Goal: Obtain resource: Obtain resource

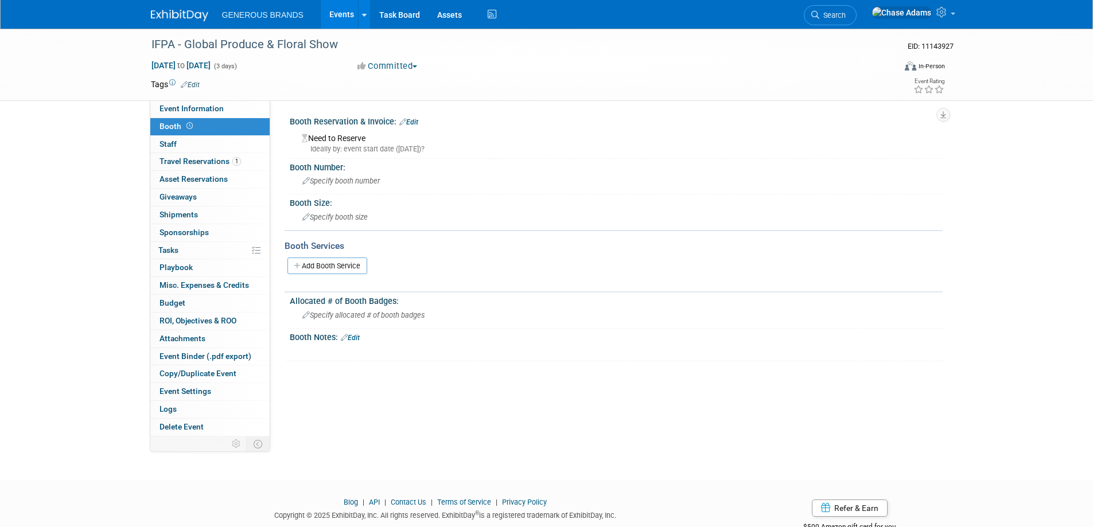
click at [176, 17] on img at bounding box center [179, 15] width 57 height 11
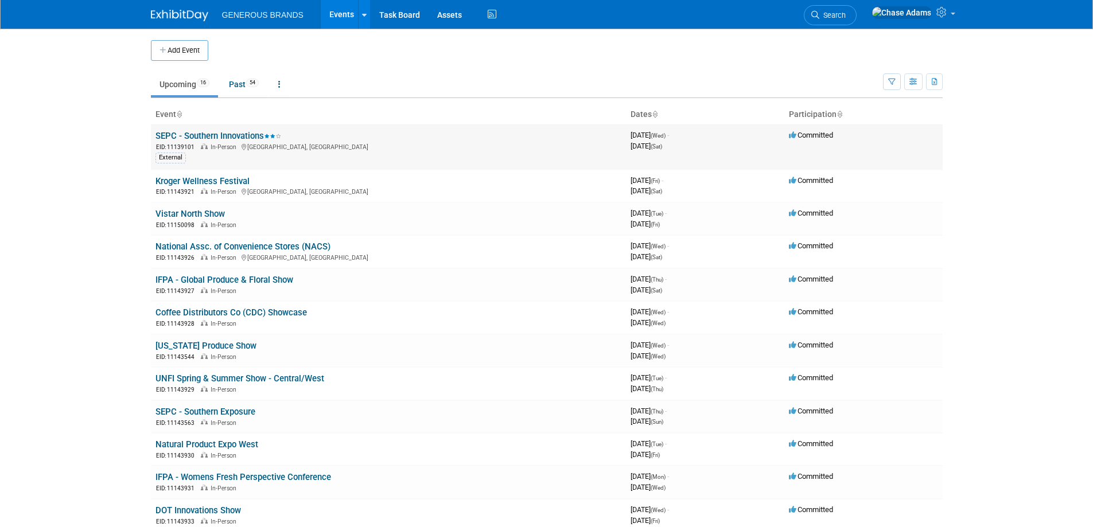
click at [207, 132] on link "SEPC - Southern Innovations" at bounding box center [219, 136] width 126 height 10
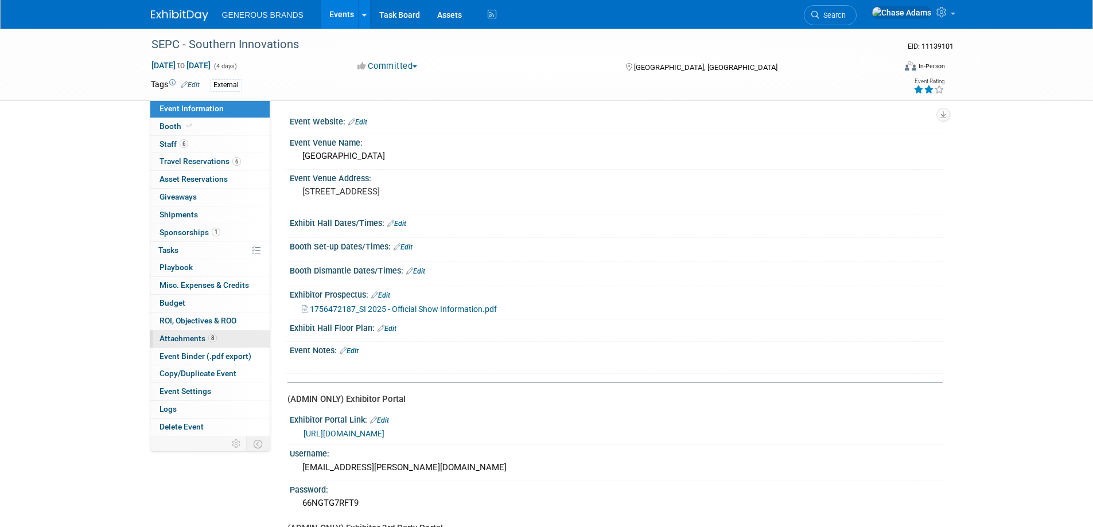
click at [185, 333] on link "8 Attachments 8" at bounding box center [209, 339] width 119 height 17
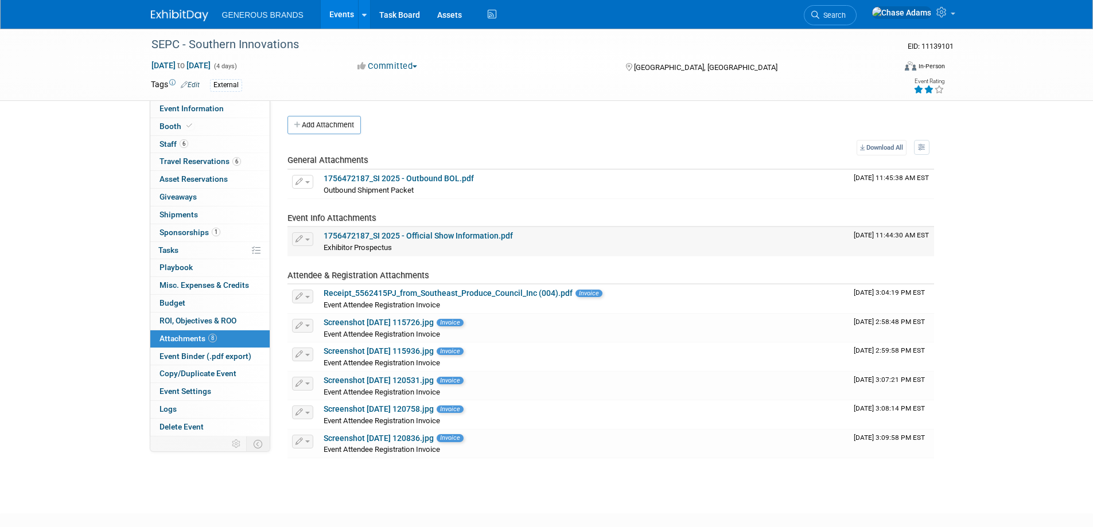
click at [429, 238] on link "1756472187_SI 2025 - Official Show Information.pdf" at bounding box center [418, 235] width 189 height 9
click at [196, 104] on span "Event Information" at bounding box center [192, 108] width 64 height 9
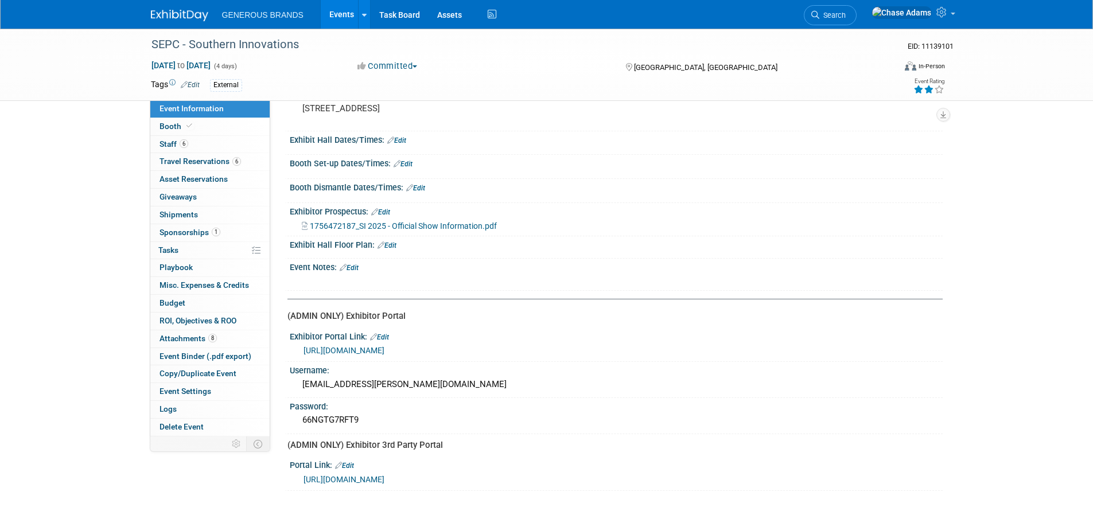
scroll to position [170, 0]
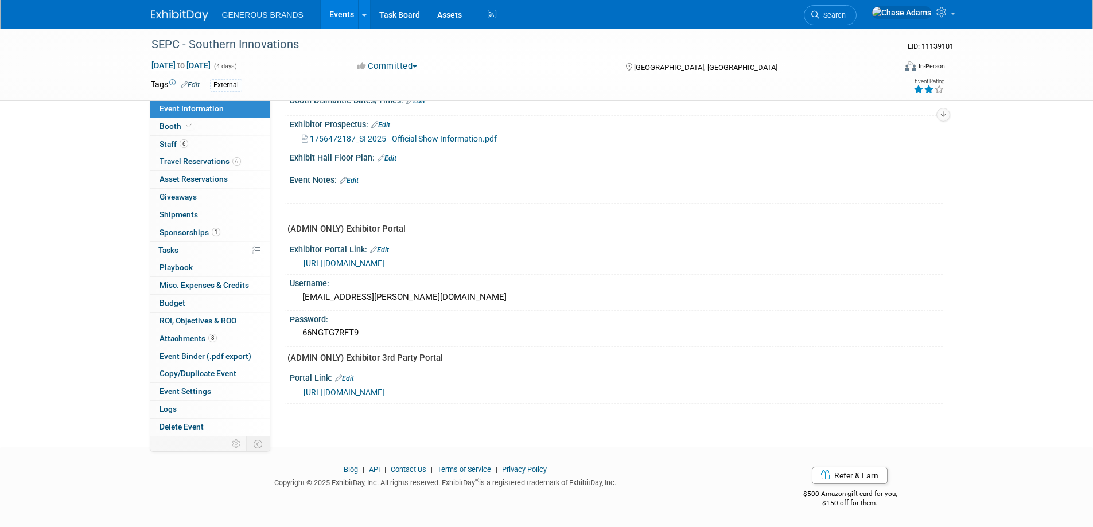
click at [385, 395] on link "https://www.goshow.ags-expo.com/eHub/profile#profile" at bounding box center [344, 392] width 81 height 9
click at [187, 126] on icon at bounding box center [190, 126] width 6 height 6
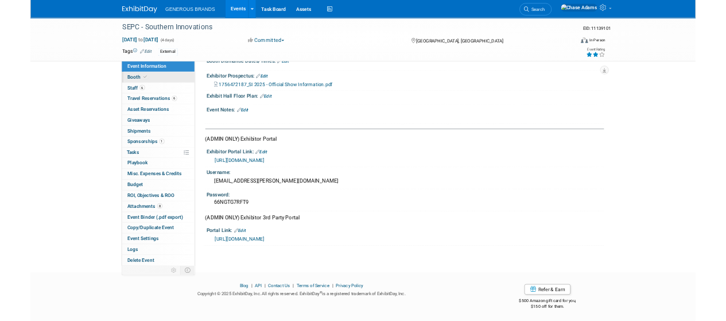
scroll to position [0, 0]
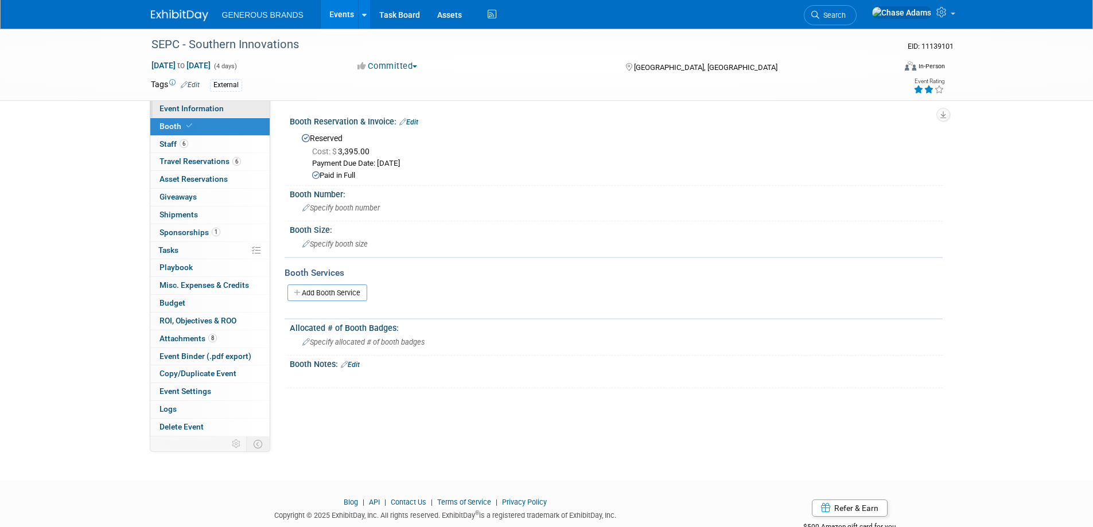
click at [192, 107] on span "Event Information" at bounding box center [192, 108] width 64 height 9
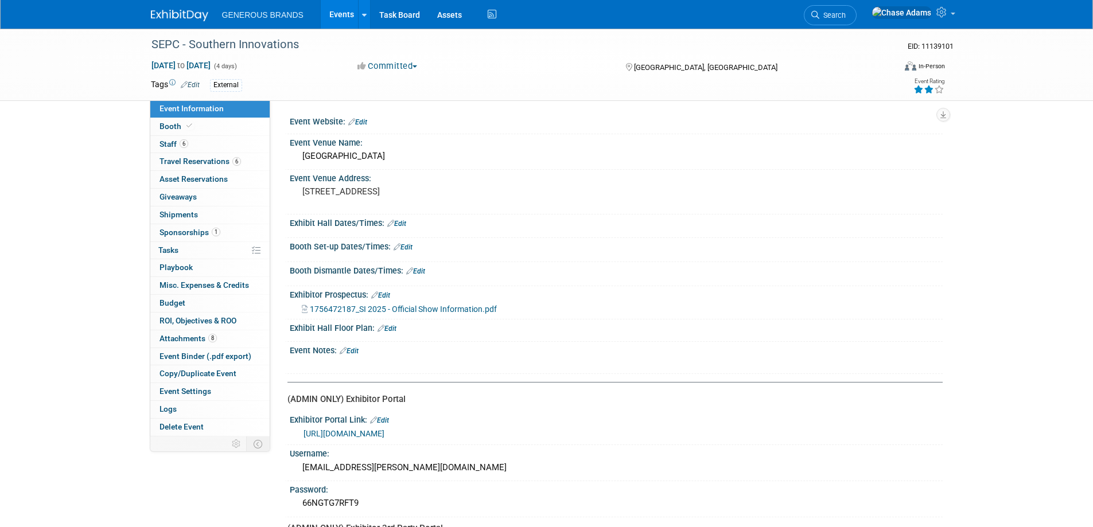
click at [430, 309] on span "1756472187_SI 2025 - Official Show Information.pdf" at bounding box center [403, 309] width 187 height 9
